Goal: Transaction & Acquisition: Purchase product/service

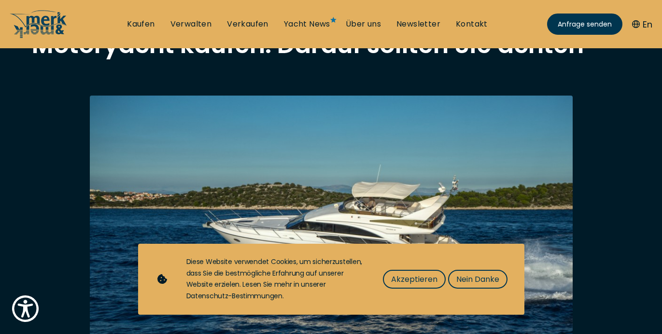
scroll to position [94, 0]
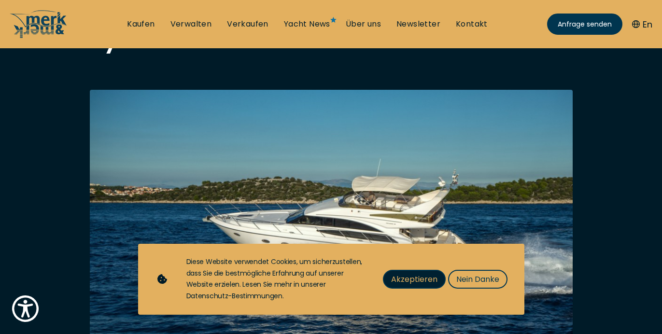
click at [424, 275] on span "Akzeptieren" at bounding box center [414, 279] width 46 height 12
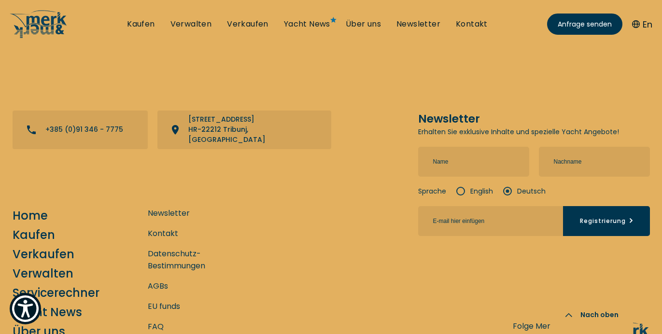
scroll to position [2705, 0]
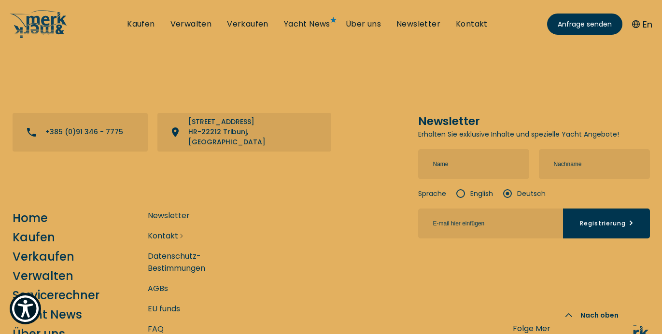
click at [167, 230] on link "Kontakt" at bounding box center [163, 236] width 30 height 12
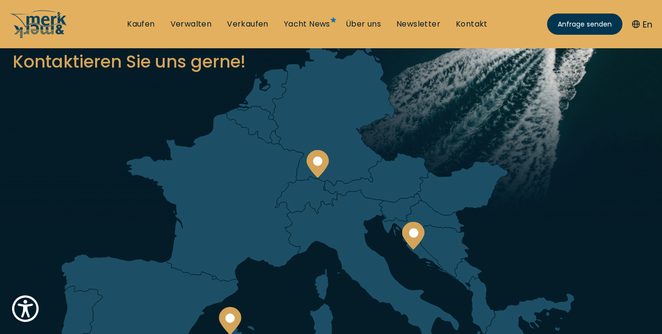
scroll to position [77, 0]
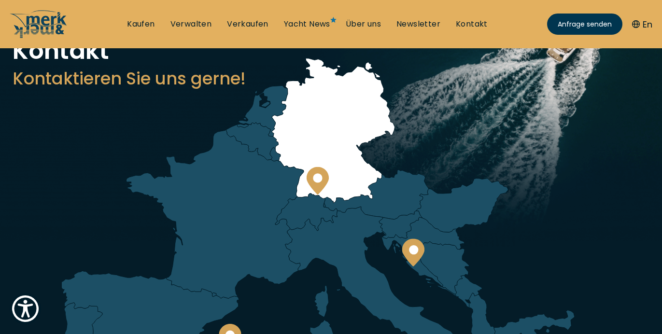
click at [317, 176] on circle at bounding box center [317, 177] width 9 height 9
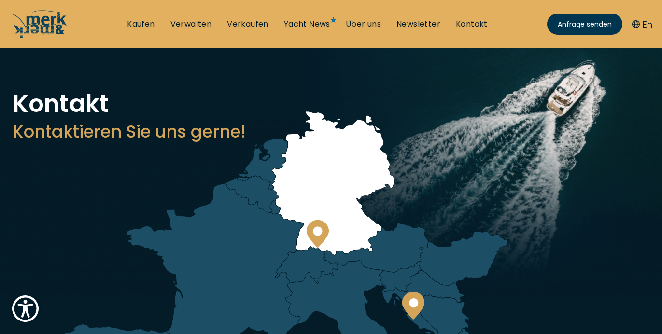
scroll to position [0, 0]
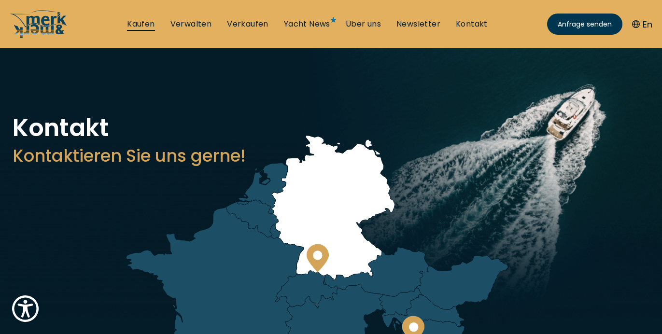
click at [136, 24] on link "Kaufen" at bounding box center [141, 24] width 28 height 11
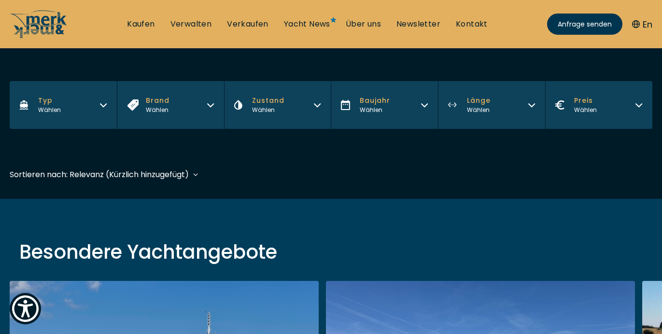
scroll to position [177, 0]
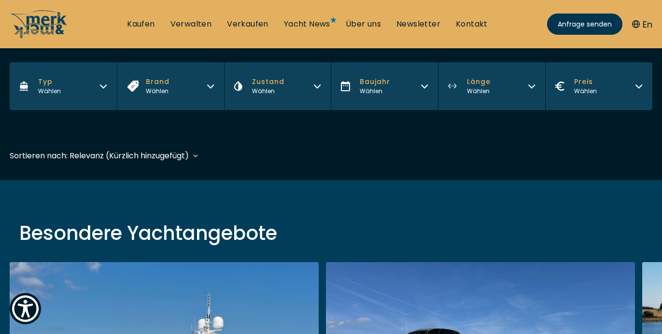
click at [376, 81] on span "Baujahr" at bounding box center [375, 82] width 30 height 10
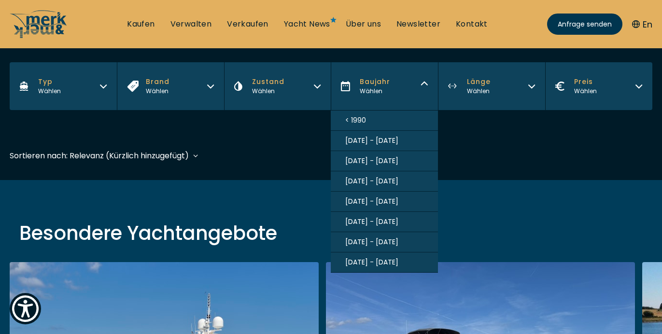
click at [353, 241] on span "[DATE] - [DATE]" at bounding box center [371, 242] width 53 height 10
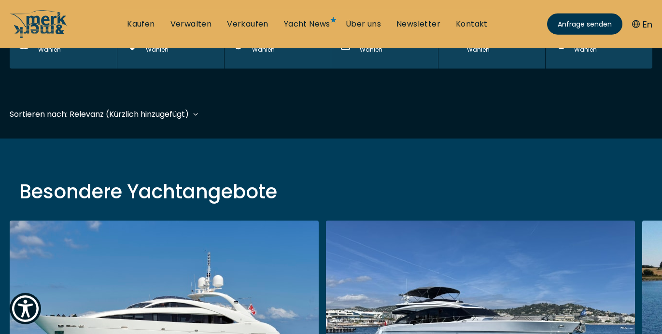
scroll to position [238, 0]
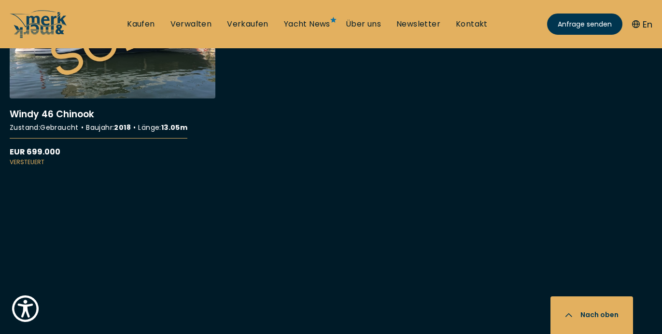
scroll to position [1551, 0]
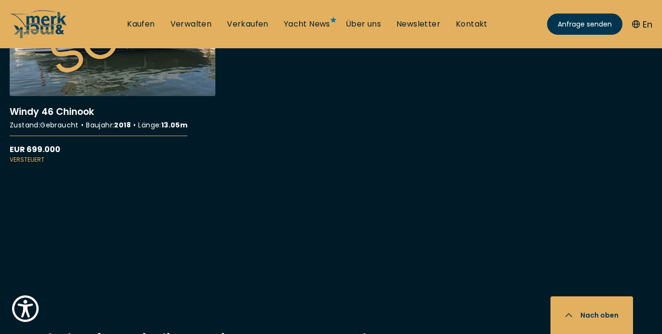
scroll to position [239, 0]
